Goal: Task Accomplishment & Management: Manage account settings

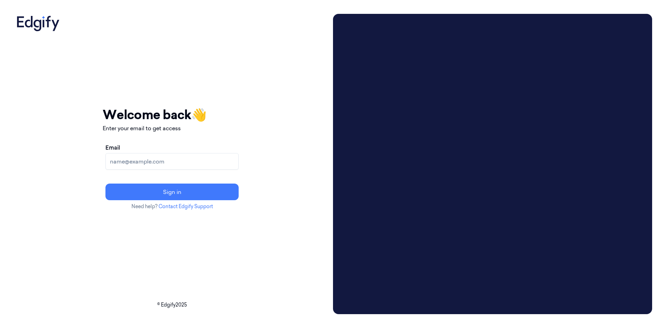
click at [217, 166] on input "Email" at bounding box center [171, 161] width 133 height 17
click at [195, 164] on input "Email" at bounding box center [171, 161] width 133 height 17
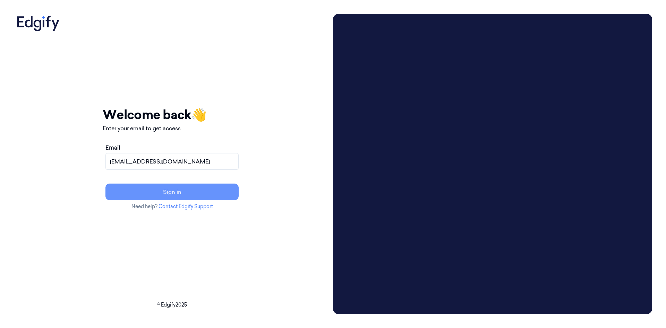
type input "[EMAIL_ADDRESS][DOMAIN_NAME]"
click at [210, 189] on button "Sign in" at bounding box center [171, 192] width 133 height 17
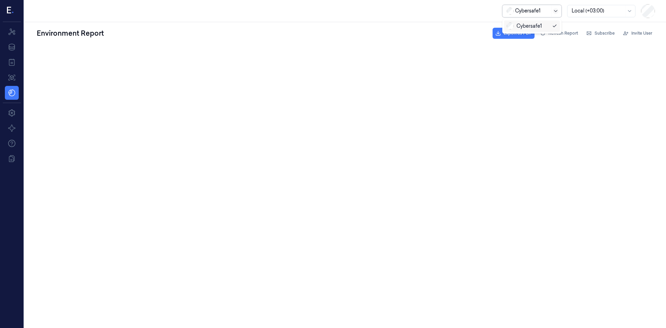
click at [557, 11] on icon at bounding box center [556, 11] width 6 height 6
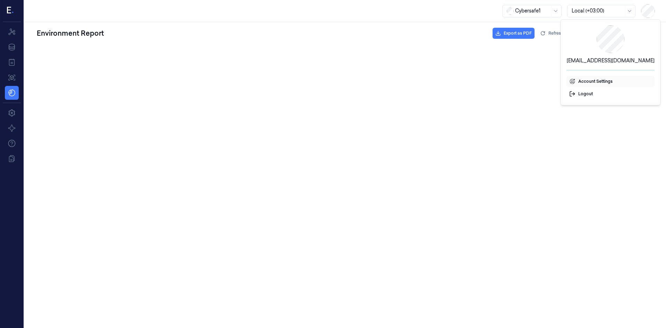
click at [597, 82] on span "Account Settings" at bounding box center [610, 81] width 83 height 6
